Goal: Task Accomplishment & Management: Use online tool/utility

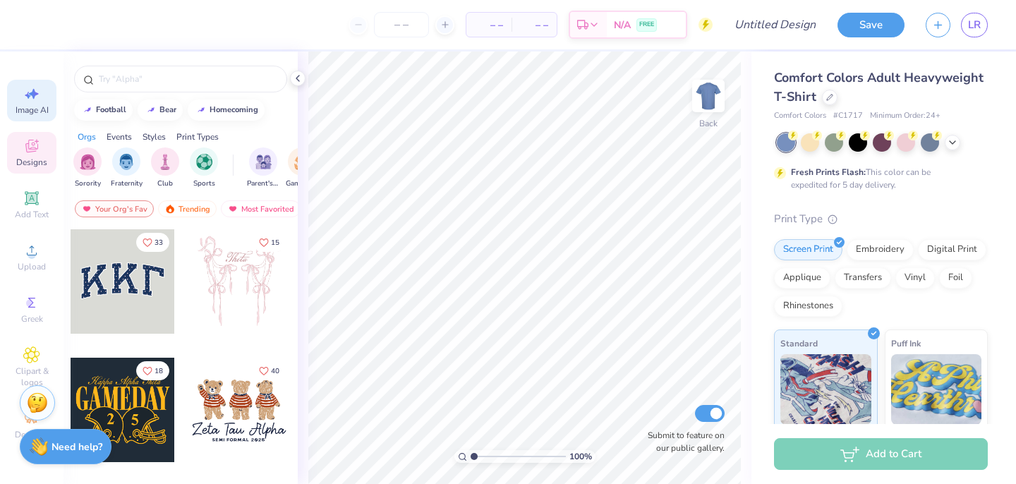
click at [25, 104] on span "Image AI" at bounding box center [32, 109] width 33 height 11
select select "4"
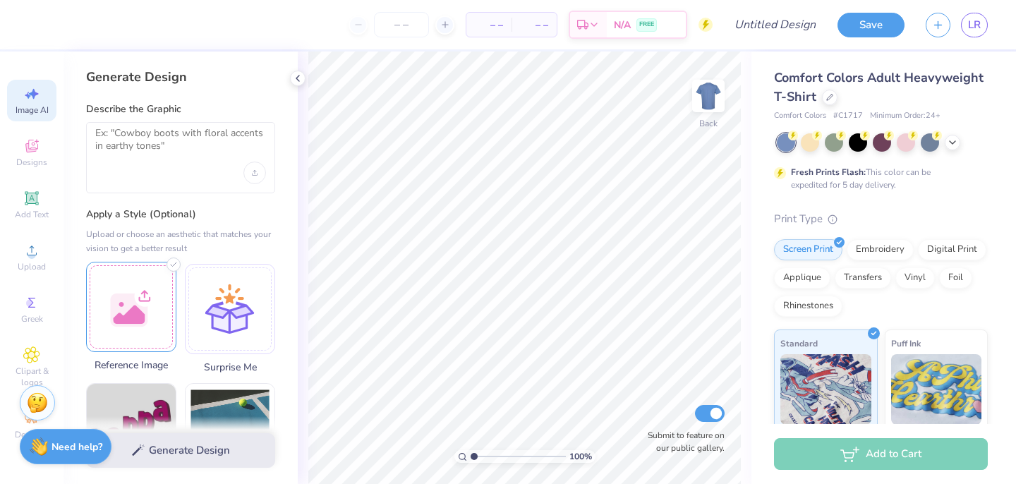
click at [154, 299] on div at bounding box center [131, 307] width 90 height 90
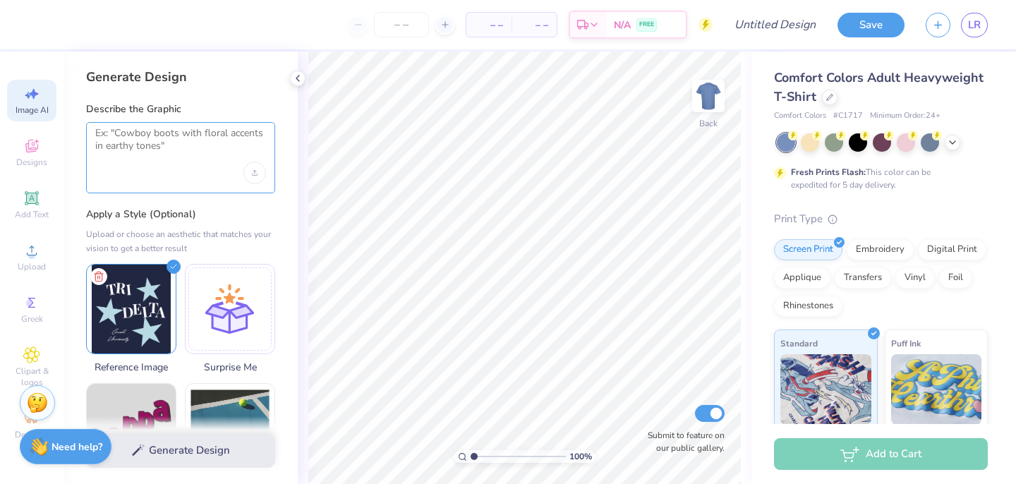
click at [177, 140] on textarea at bounding box center [180, 144] width 171 height 35
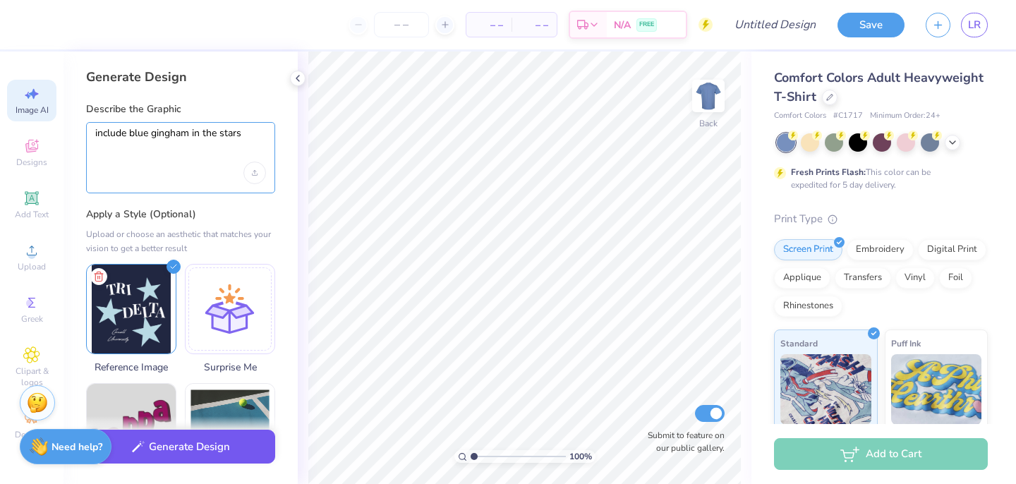
type textarea "include blue gingham in the stars"
click at [213, 454] on button "Generate Design" at bounding box center [180, 447] width 189 height 35
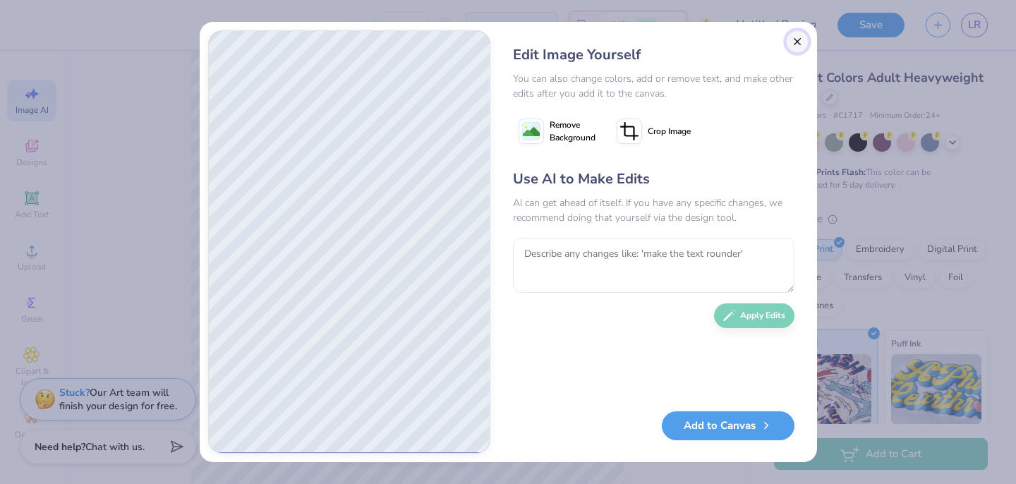
click at [801, 47] on button "Close" at bounding box center [797, 41] width 23 height 23
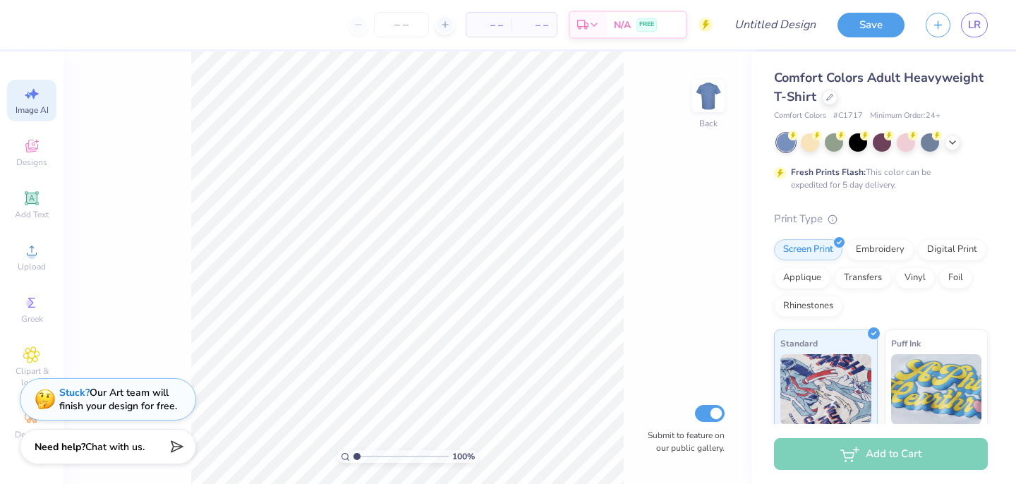
scroll to position [0, 32]
click at [827, 98] on icon at bounding box center [830, 96] width 6 height 6
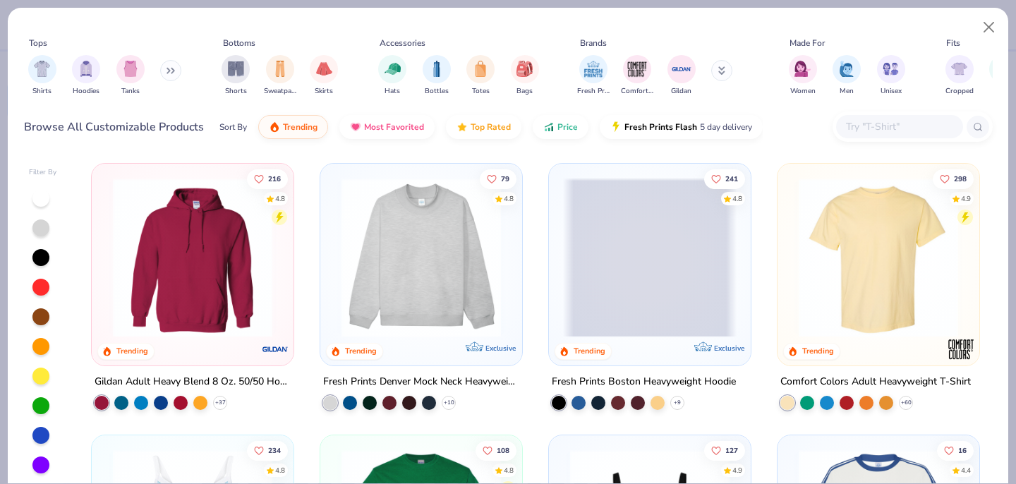
click at [150, 306] on img at bounding box center [193, 257] width 174 height 159
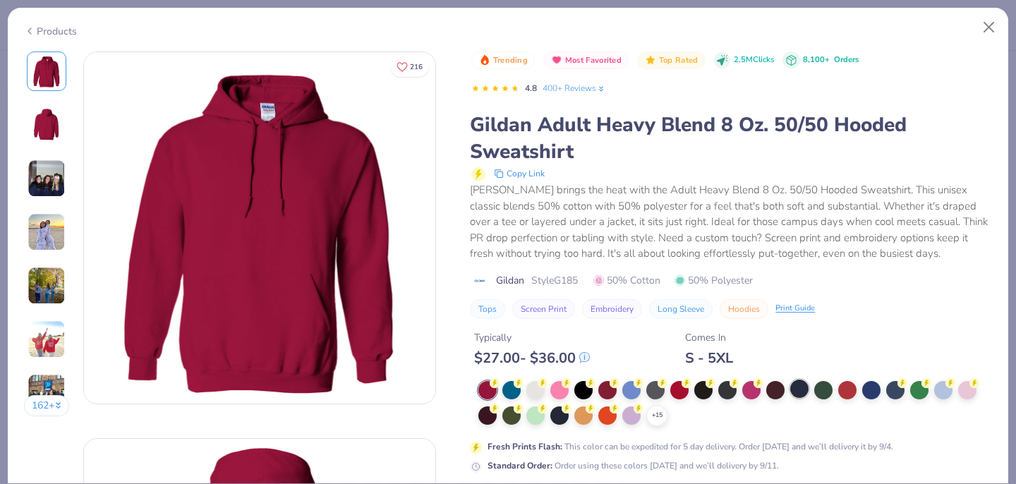
scroll to position [77, 0]
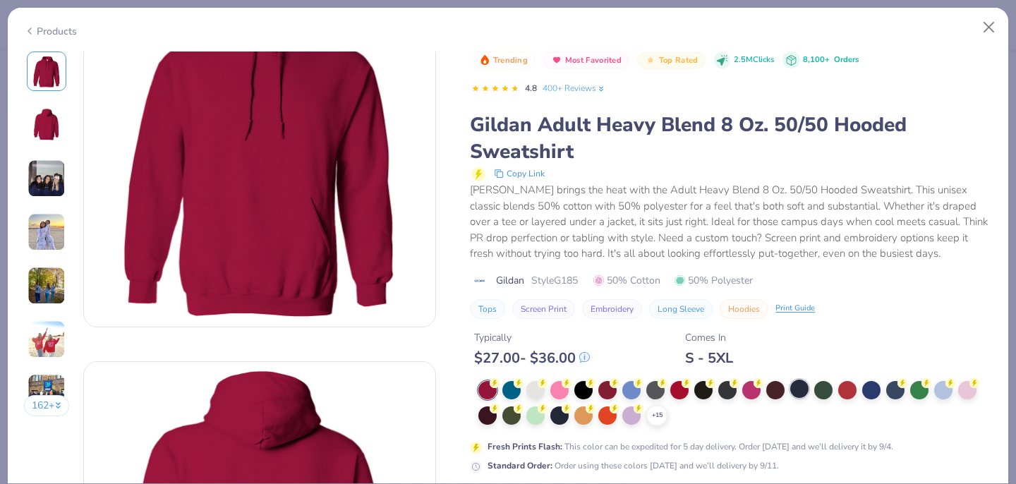
click at [799, 384] on div at bounding box center [799, 389] width 18 height 18
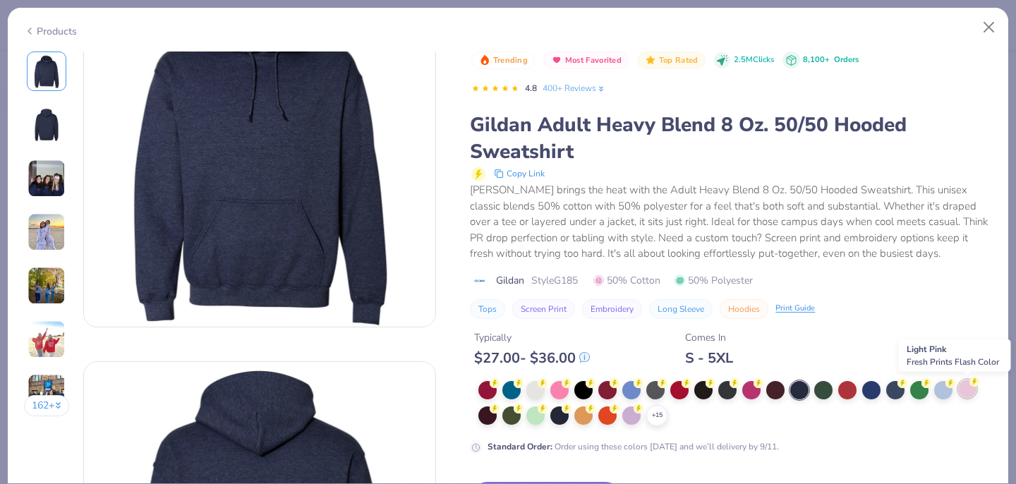
click at [968, 385] on div at bounding box center [967, 389] width 18 height 18
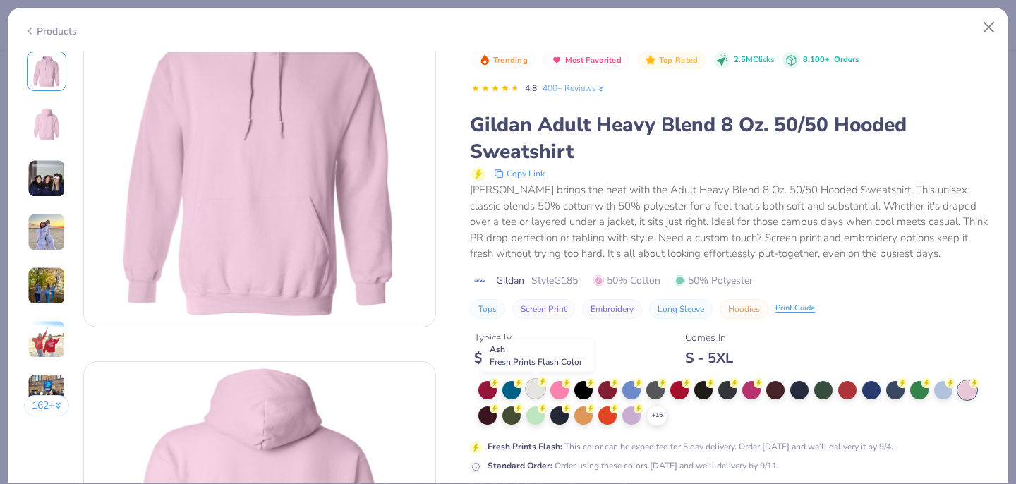
click at [531, 391] on div at bounding box center [535, 389] width 18 height 18
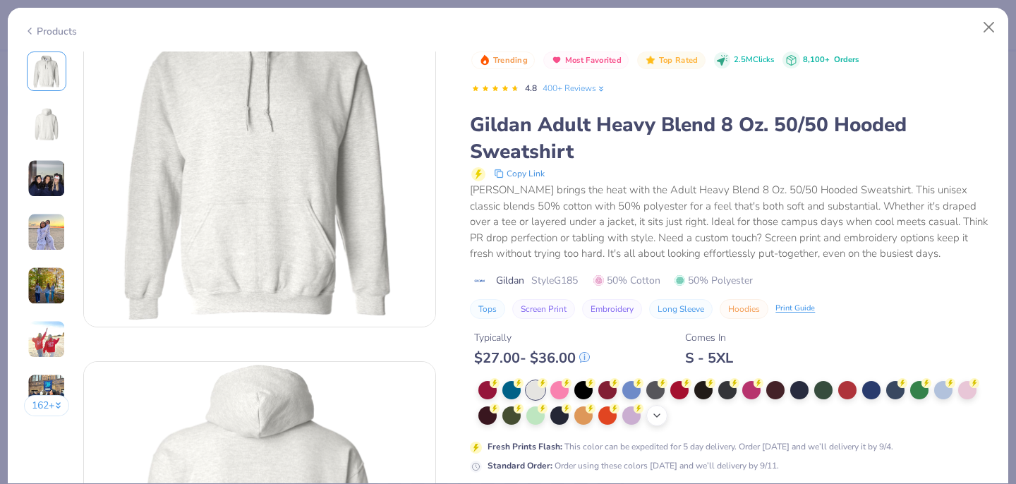
click at [660, 418] on icon at bounding box center [656, 415] width 11 height 11
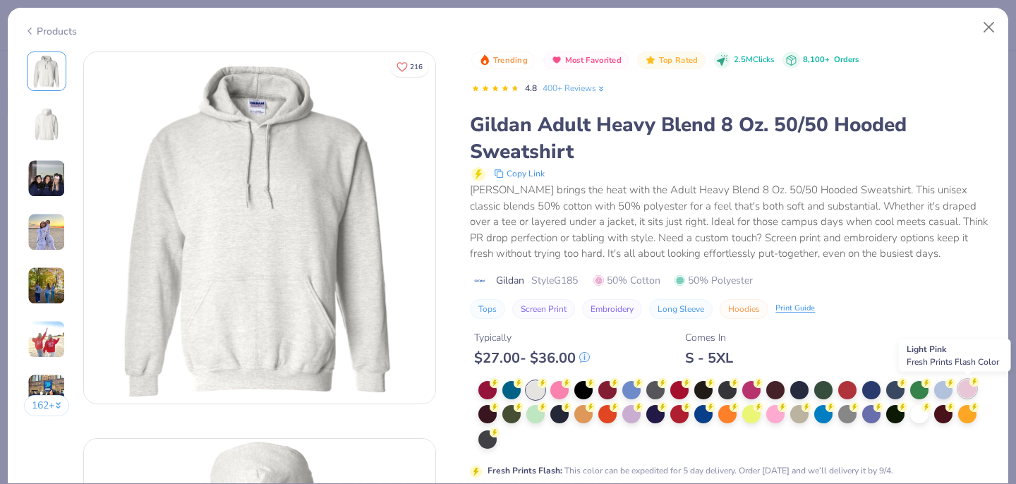
click at [974, 392] on div at bounding box center [967, 389] width 18 height 18
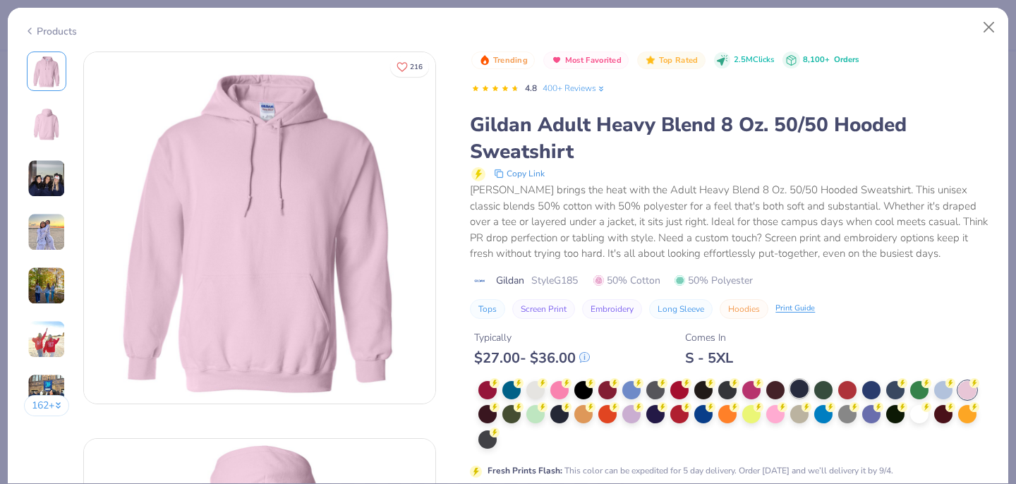
click at [801, 387] on div at bounding box center [799, 389] width 18 height 18
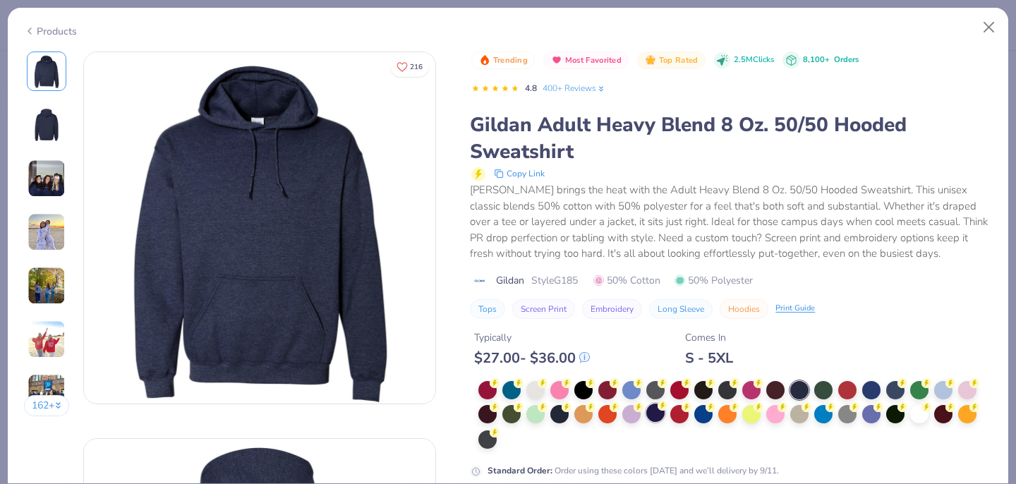
click at [655, 412] on div at bounding box center [655, 413] width 18 height 18
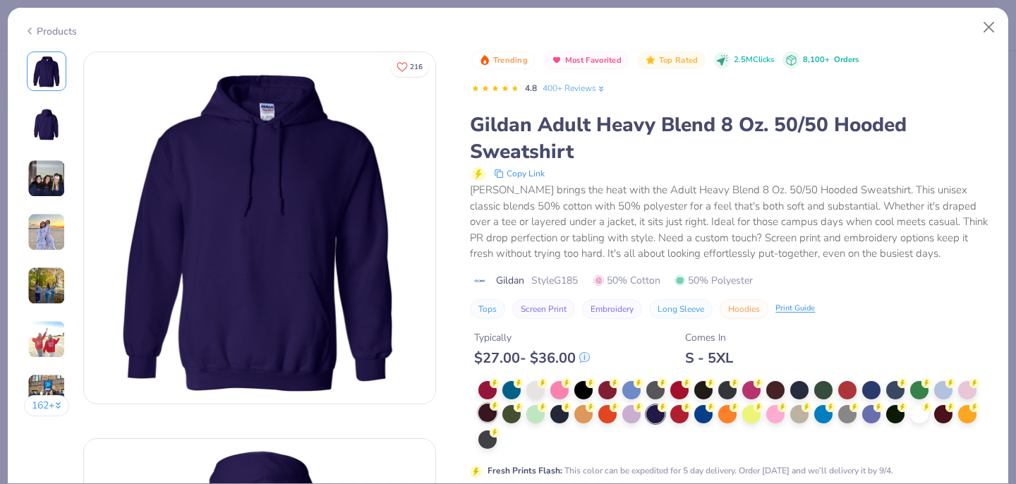
click at [491, 411] on div at bounding box center [487, 413] width 18 height 18
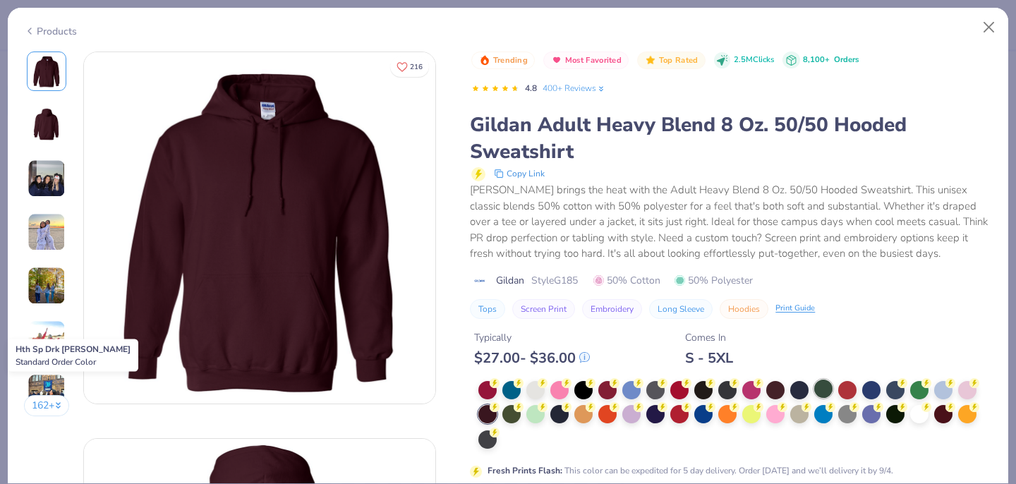
click at [825, 390] on div at bounding box center [823, 389] width 18 height 18
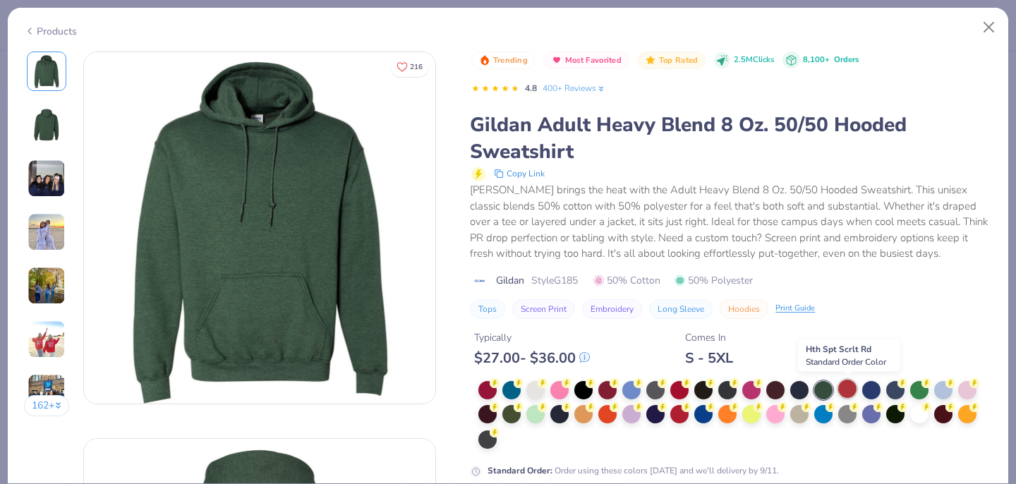
click at [838, 386] on div at bounding box center [847, 389] width 18 height 18
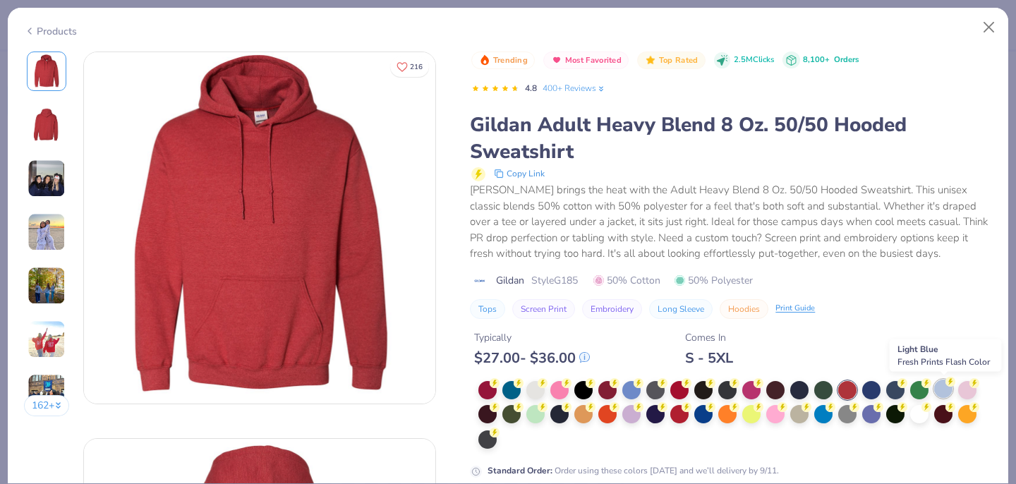
click at [944, 387] on div at bounding box center [943, 389] width 18 height 18
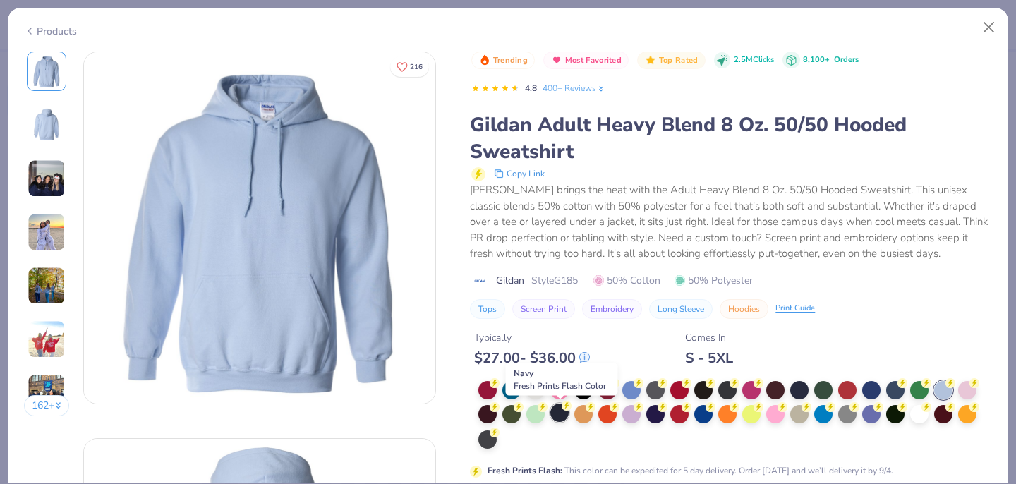
click at [566, 409] on circle at bounding box center [567, 406] width 10 height 10
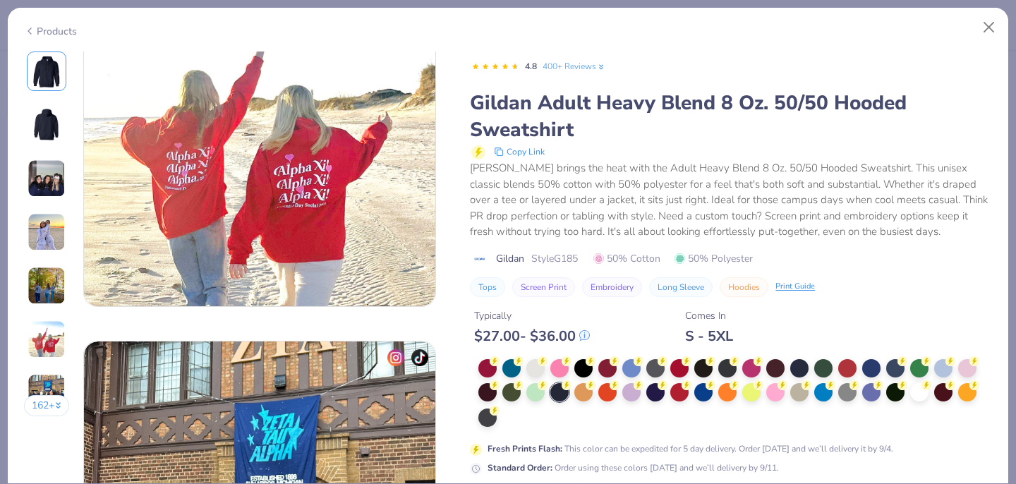
scroll to position [2157, 0]
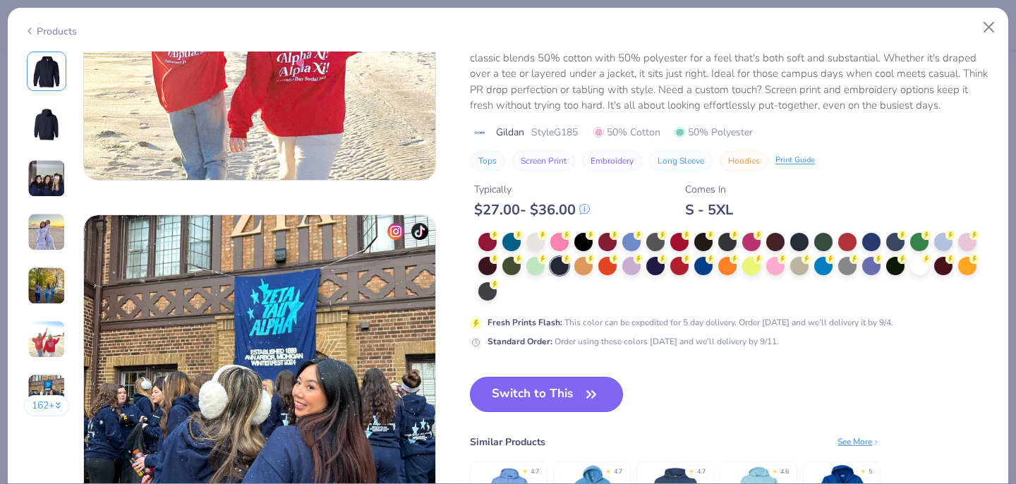
click at [567, 403] on button "Switch to This" at bounding box center [546, 394] width 153 height 35
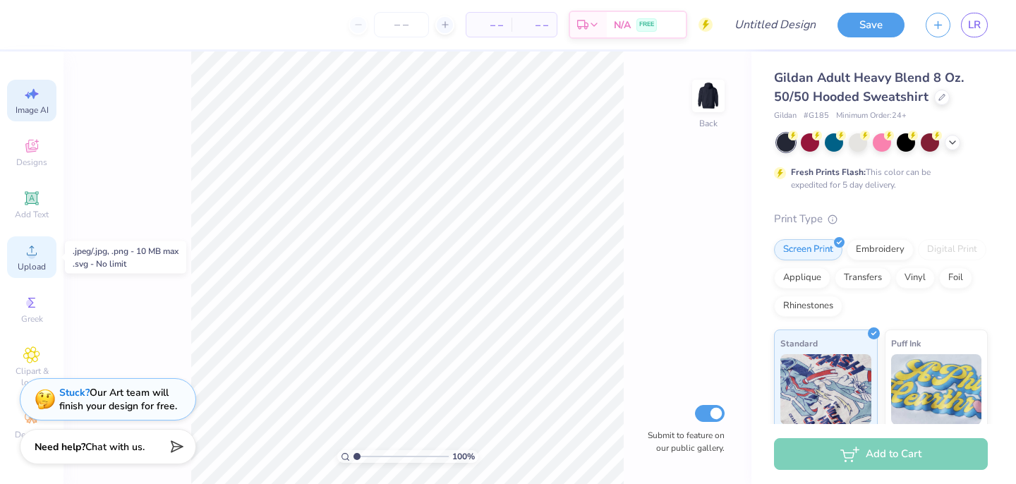
click at [27, 260] on div "Upload" at bounding box center [31, 257] width 49 height 42
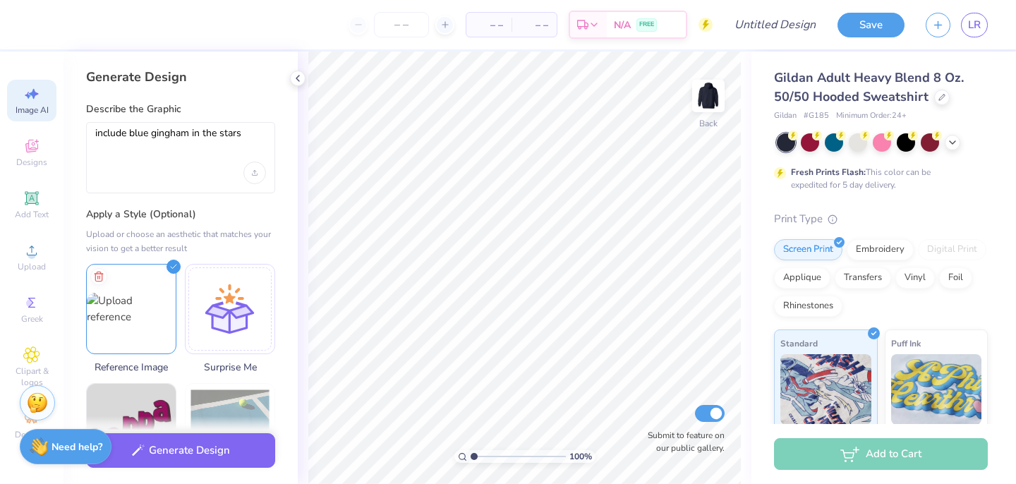
select select "4"
